Goal: Transaction & Acquisition: Purchase product/service

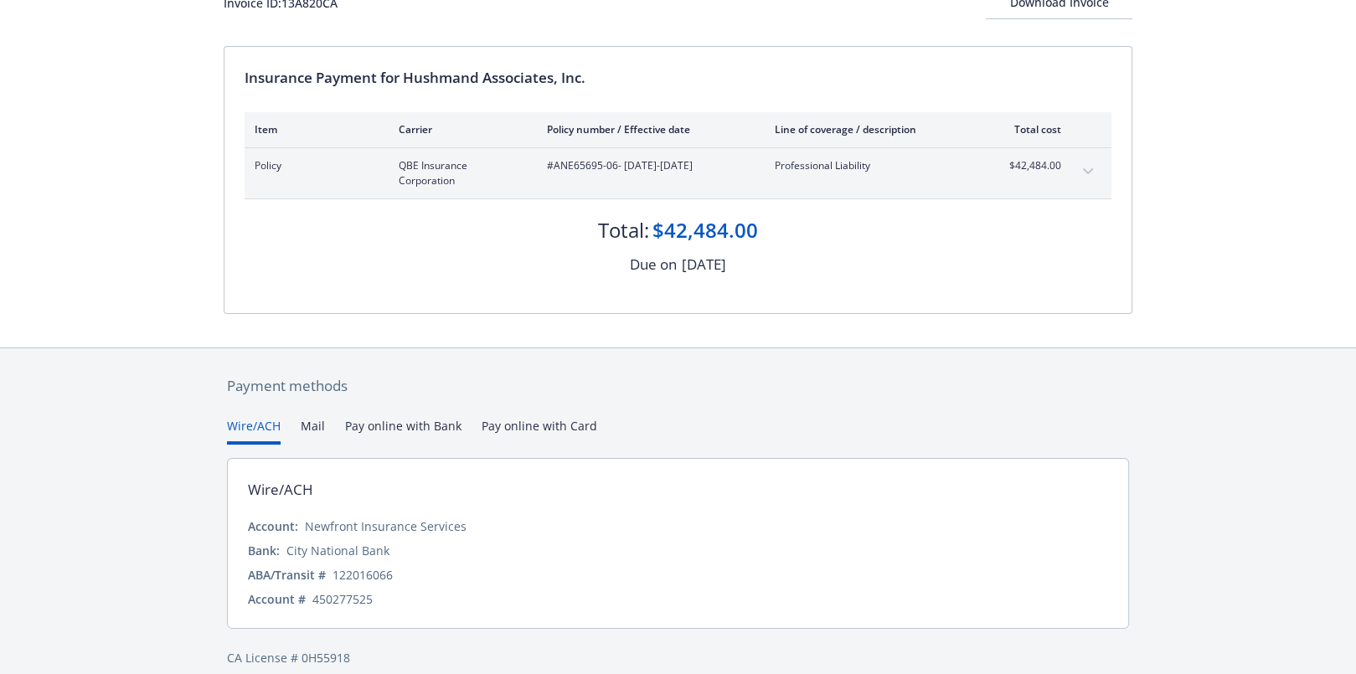
scroll to position [146, 0]
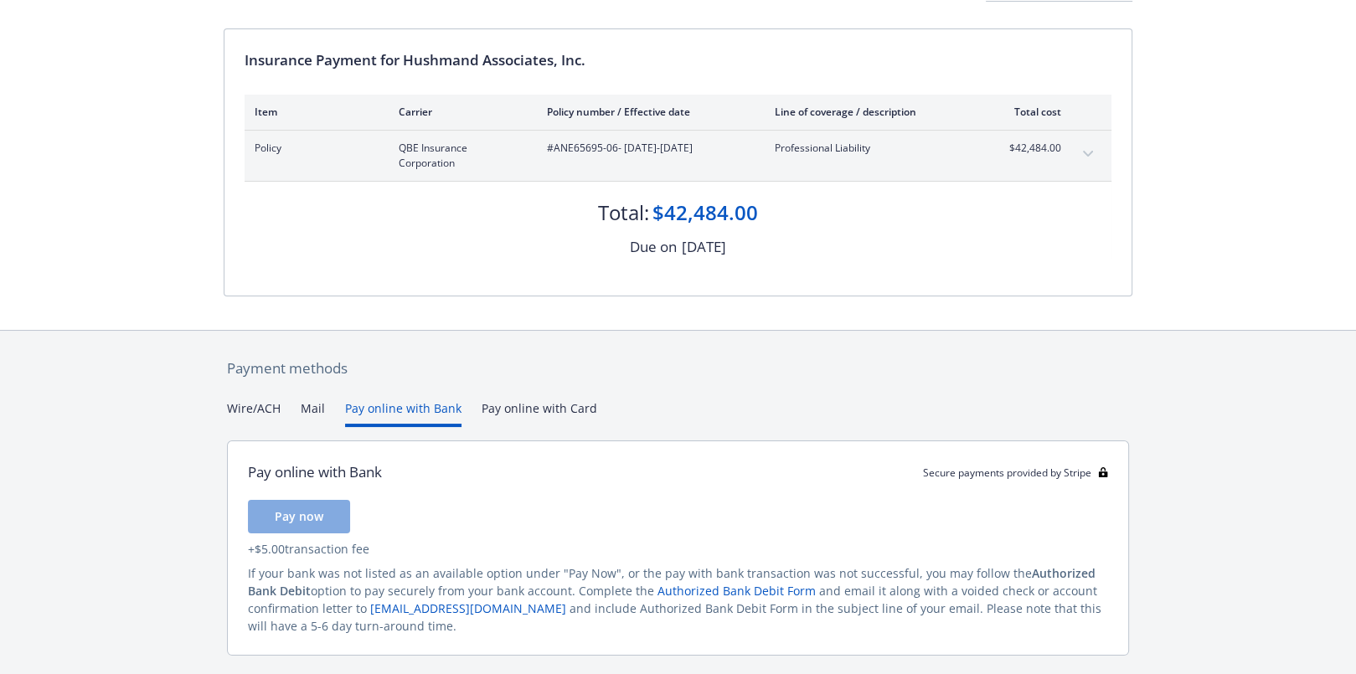
click at [428, 410] on button "Pay online with Bank" at bounding box center [403, 413] width 116 height 28
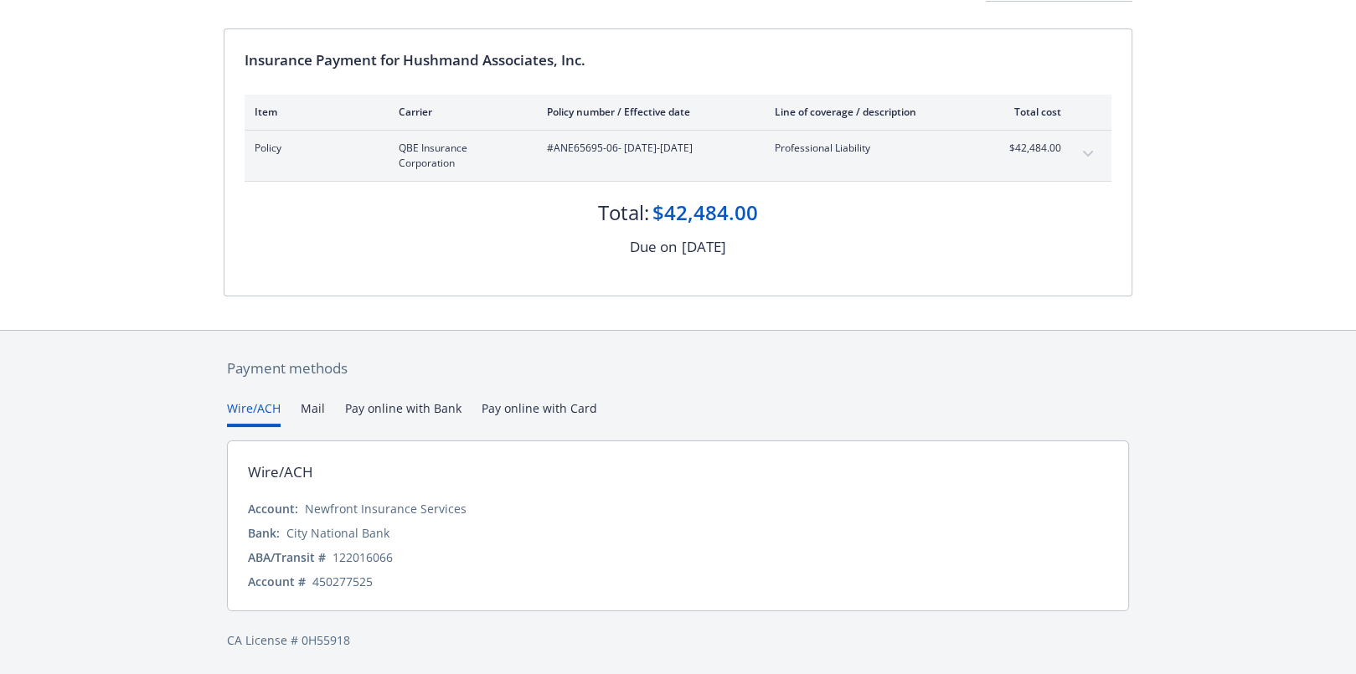
click at [263, 406] on button "Wire/ACH" at bounding box center [254, 413] width 54 height 28
click at [301, 404] on button "Mail" at bounding box center [313, 413] width 24 height 28
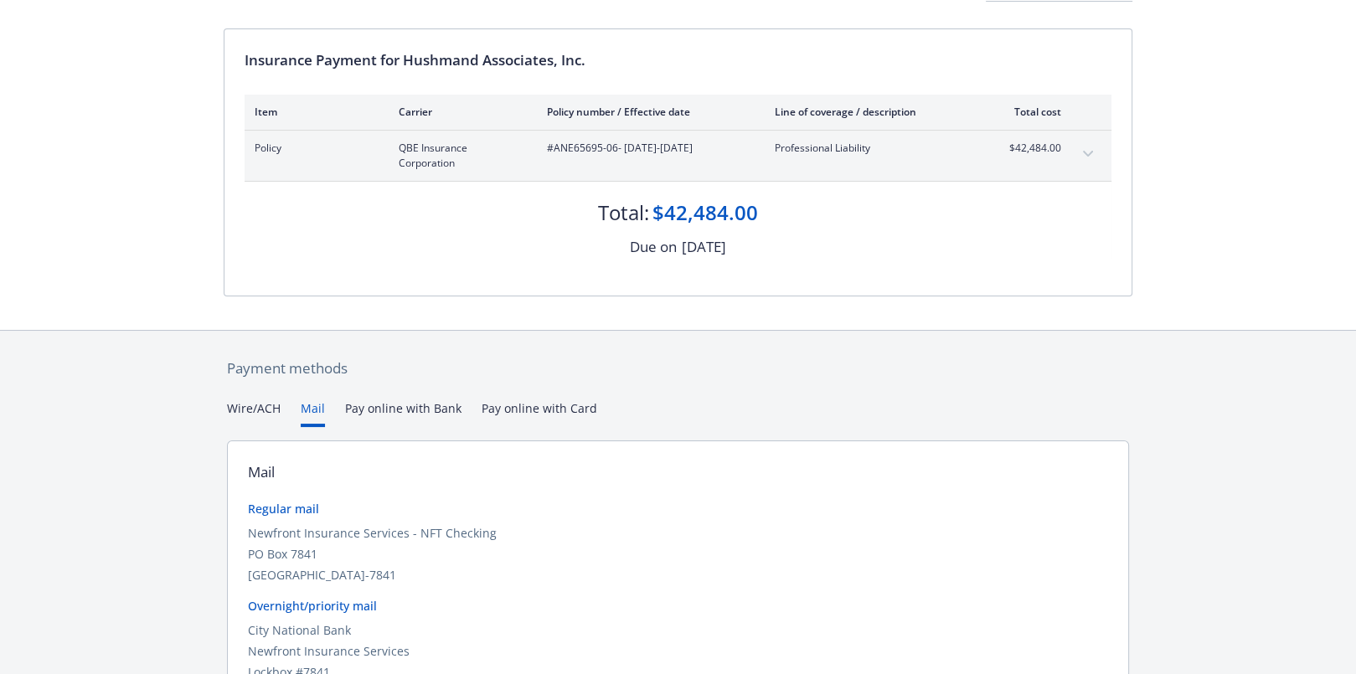
scroll to position [113, 0]
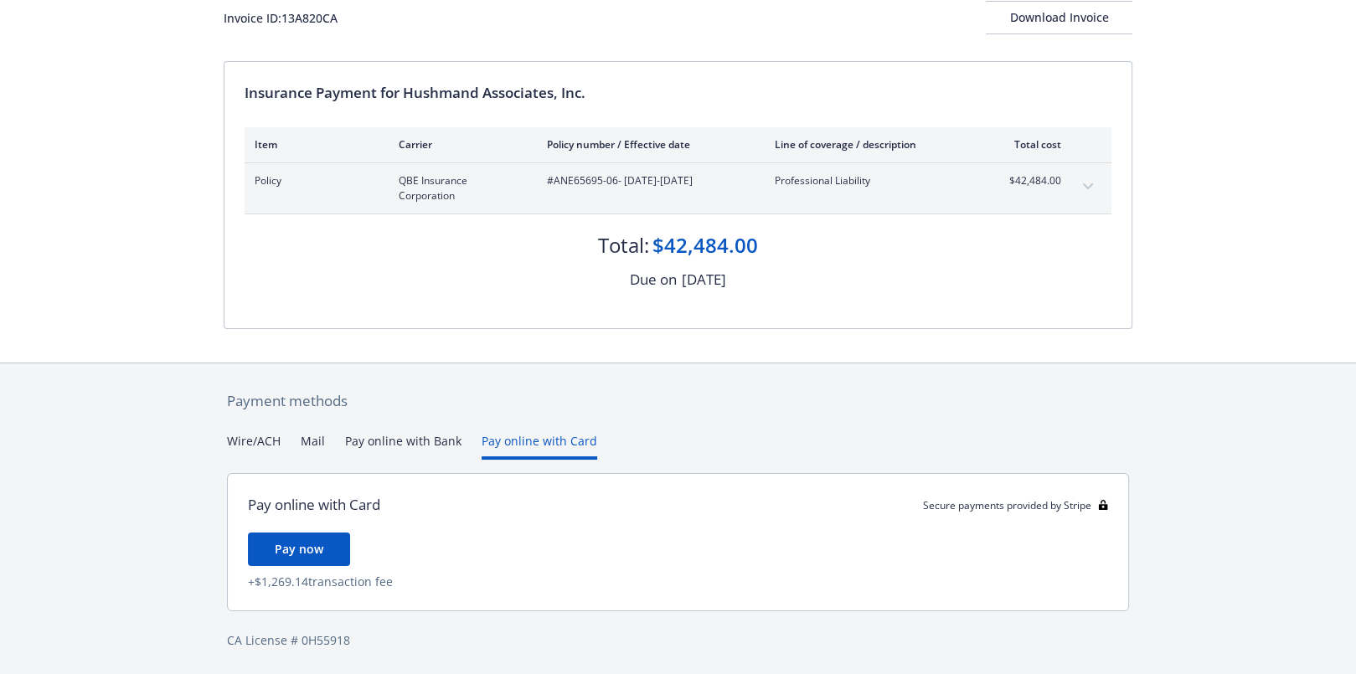
click at [517, 402] on div "Payment methods Wire/ACH Mail Pay online with Bank Pay online with Card Pay onl…" at bounding box center [678, 519] width 909 height 313
